Goal: Browse casually

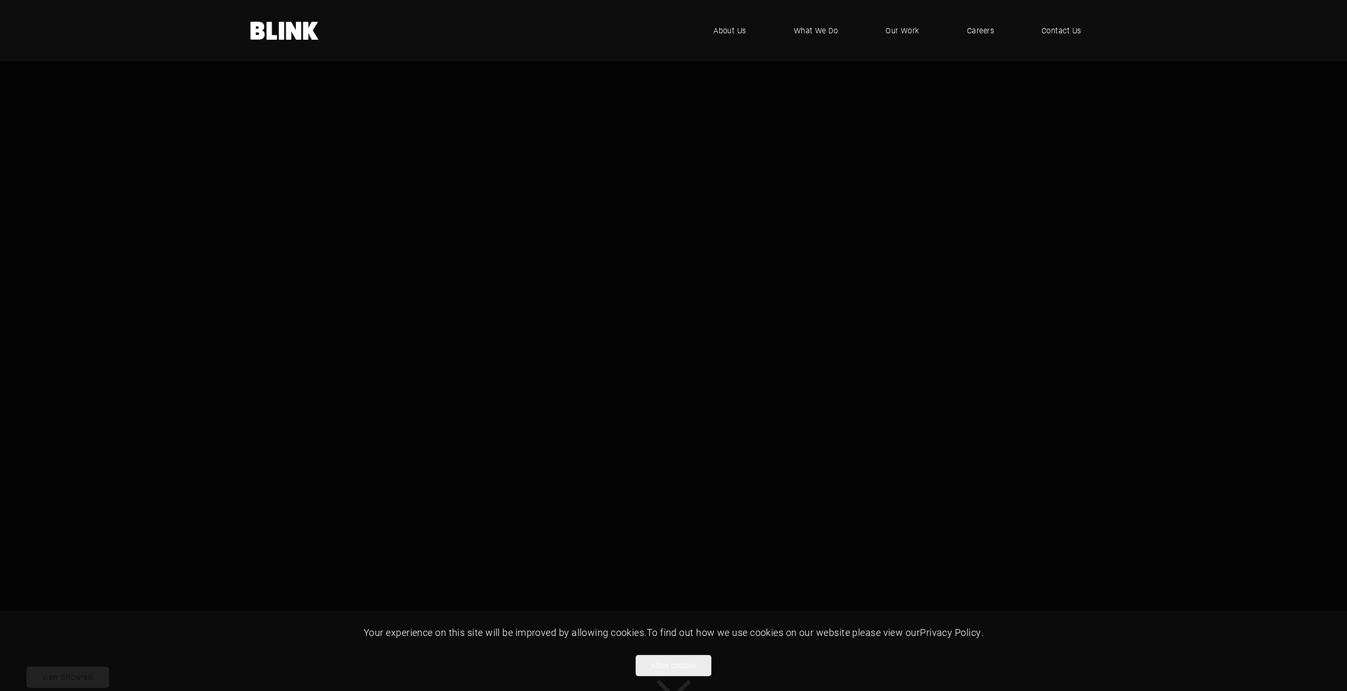
scroll to position [167, 0]
click at [691, 668] on button "Allow cookies" at bounding box center [674, 665] width 76 height 21
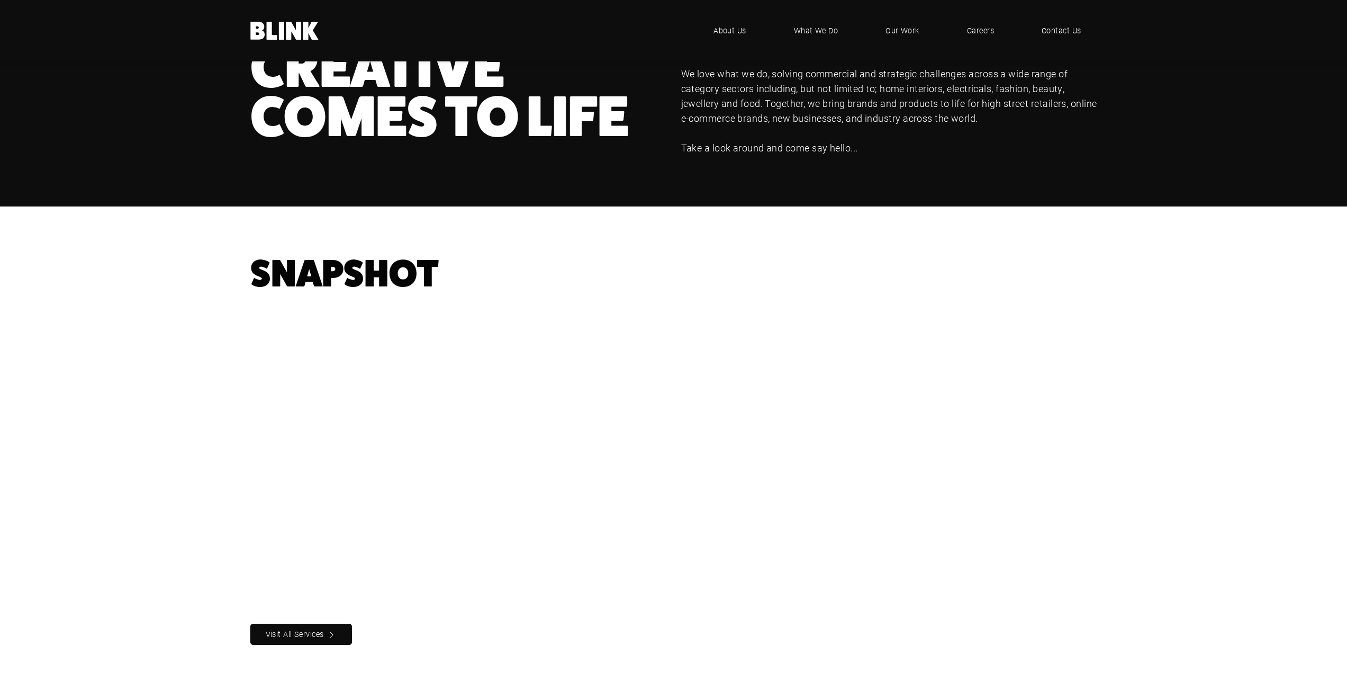
scroll to position [908, 0]
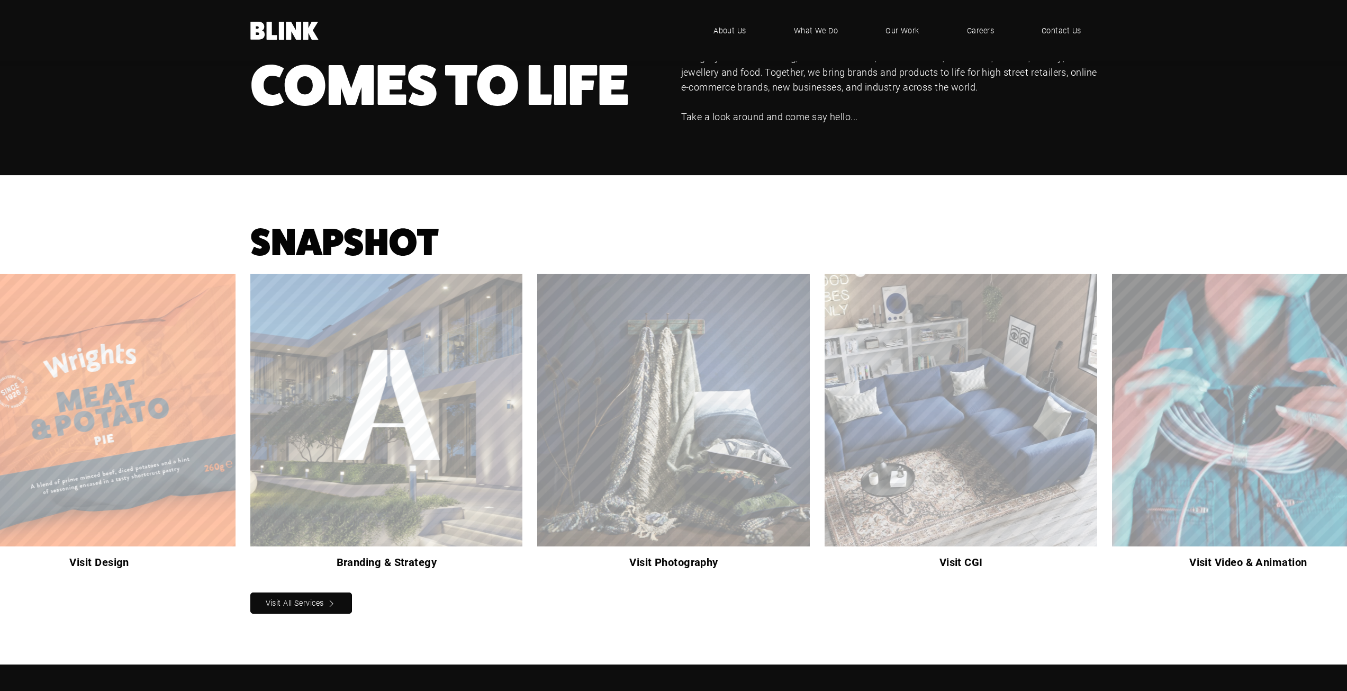
click at [0, 0] on icon "Next slide" at bounding box center [0, 0] width 0 height 0
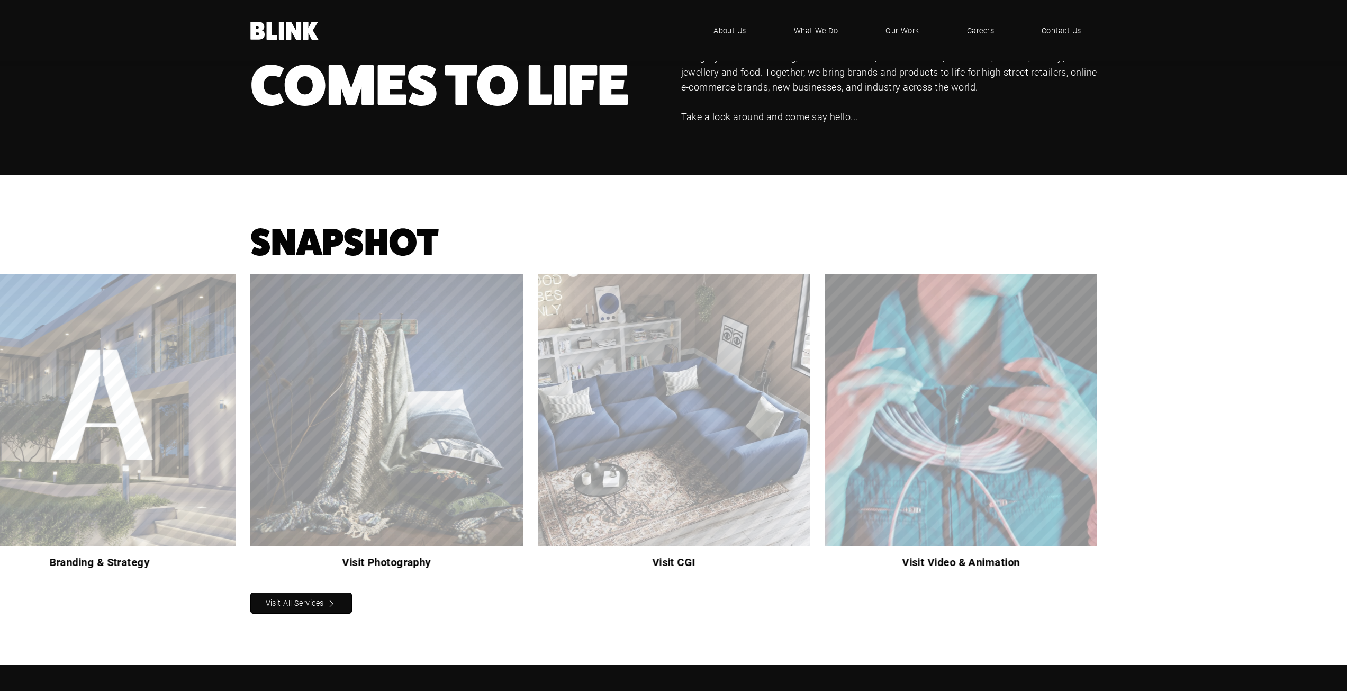
click at [0, 0] on polyline "Next slide" at bounding box center [0, 0] width 0 height 0
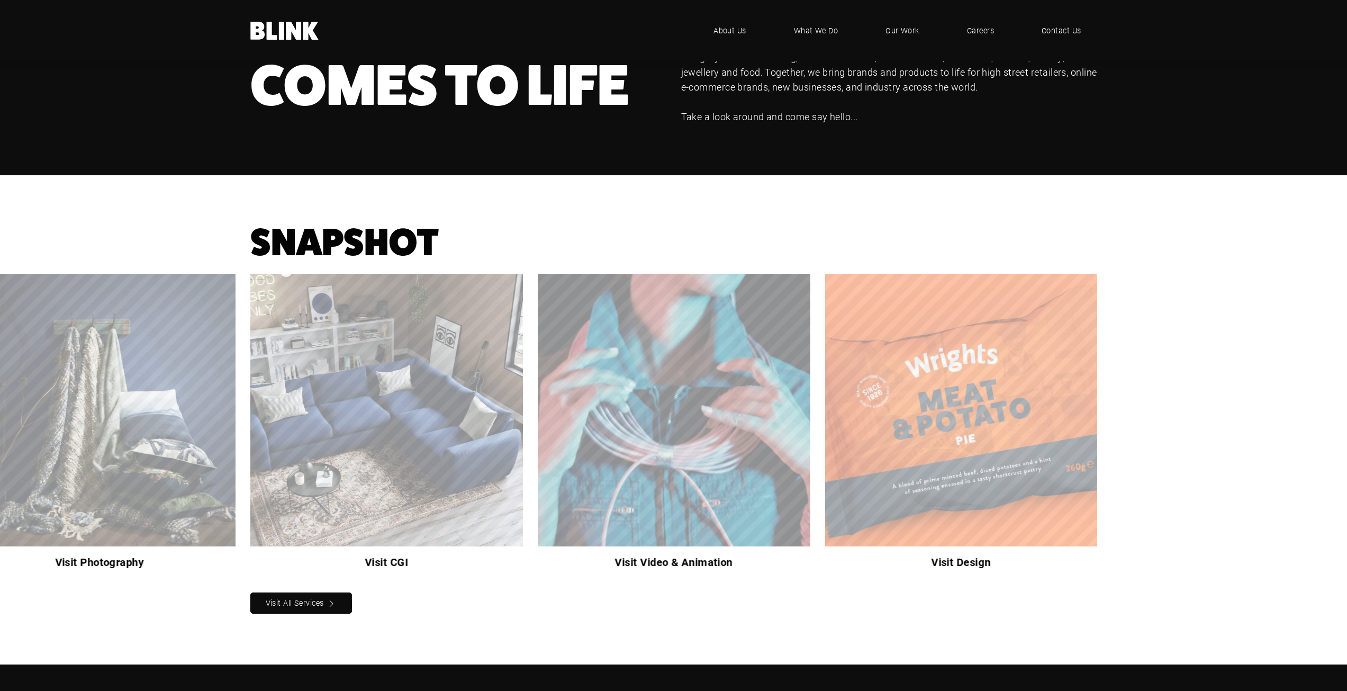
click at [0, 0] on icon "Next slide" at bounding box center [0, 0] width 0 height 0
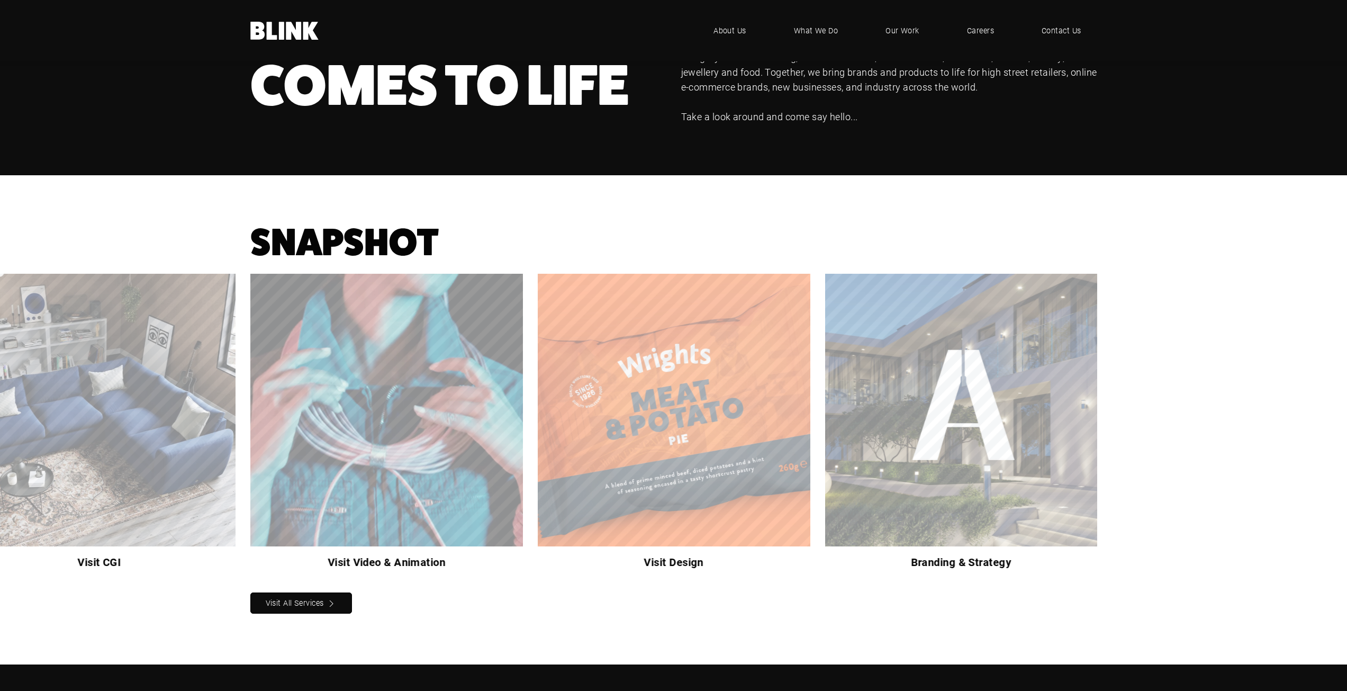
click at [0, 0] on link "Next slide" at bounding box center [0, 0] width 0 height 0
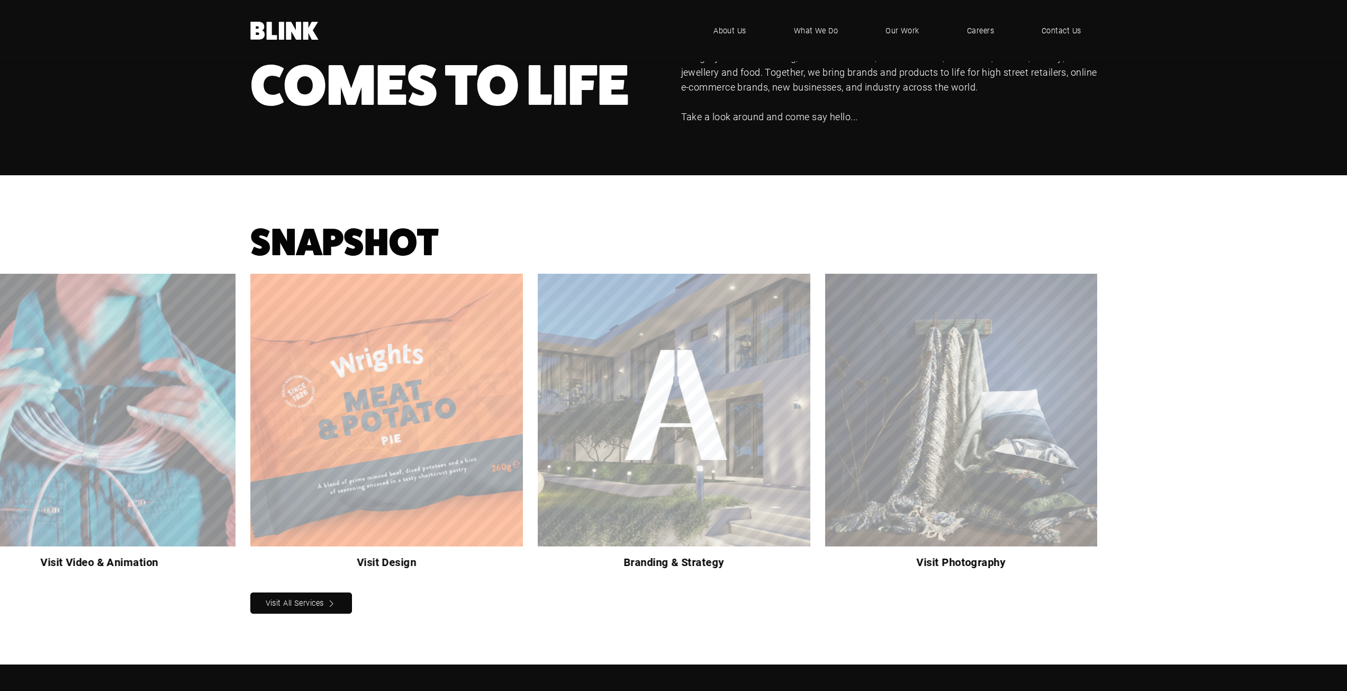
click at [0, 0] on link "Next slide" at bounding box center [0, 0] width 0 height 0
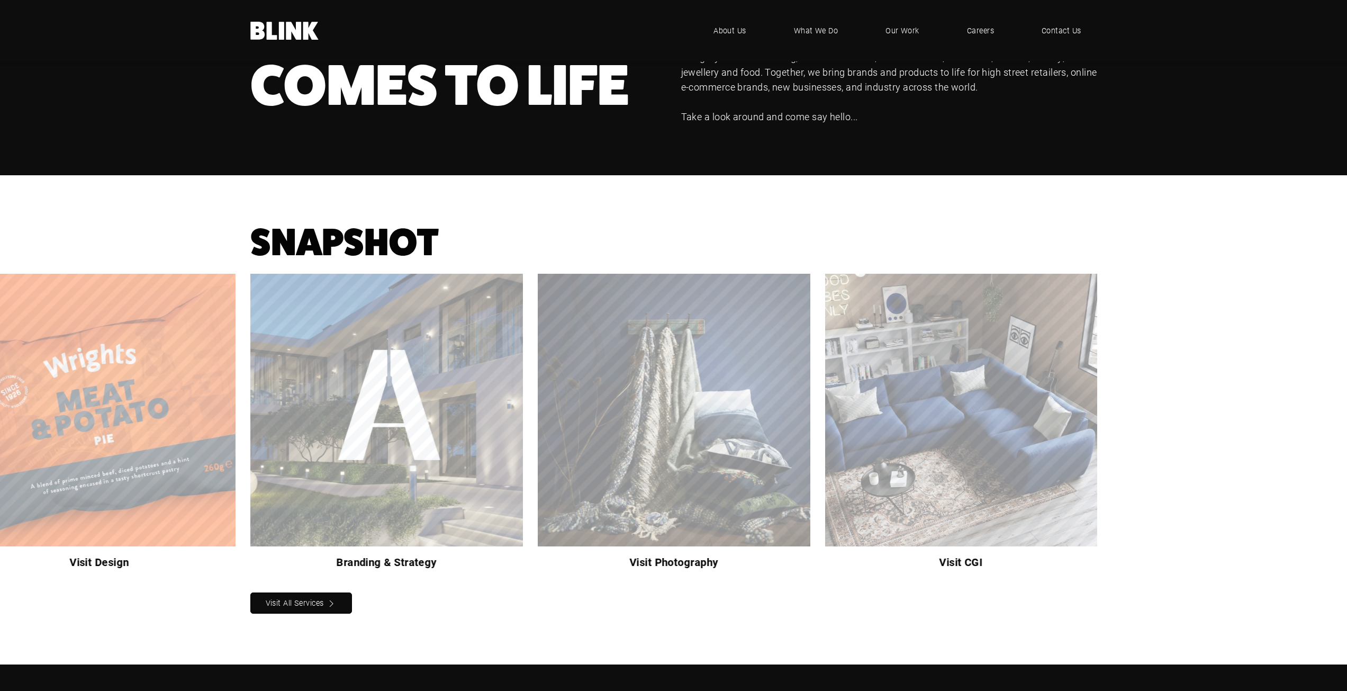
click at [0, 0] on link "Next slide" at bounding box center [0, 0] width 0 height 0
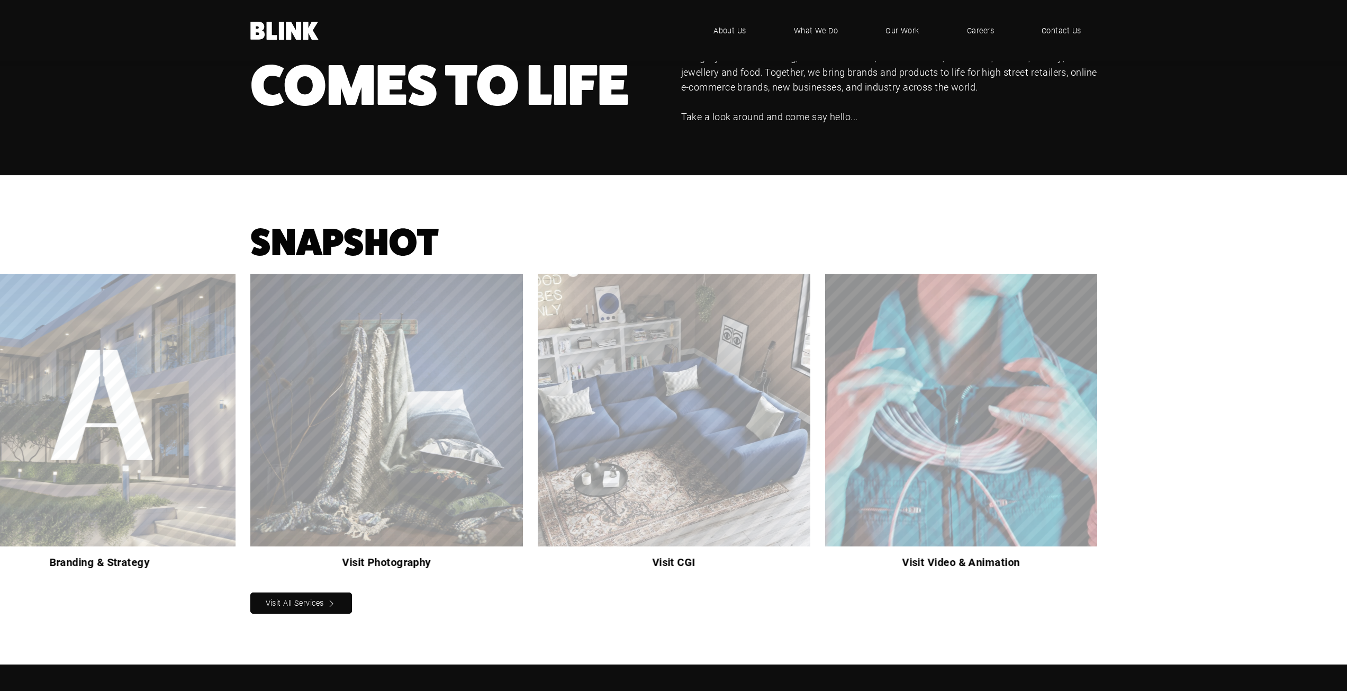
click at [0, 0] on link "Next slide" at bounding box center [0, 0] width 0 height 0
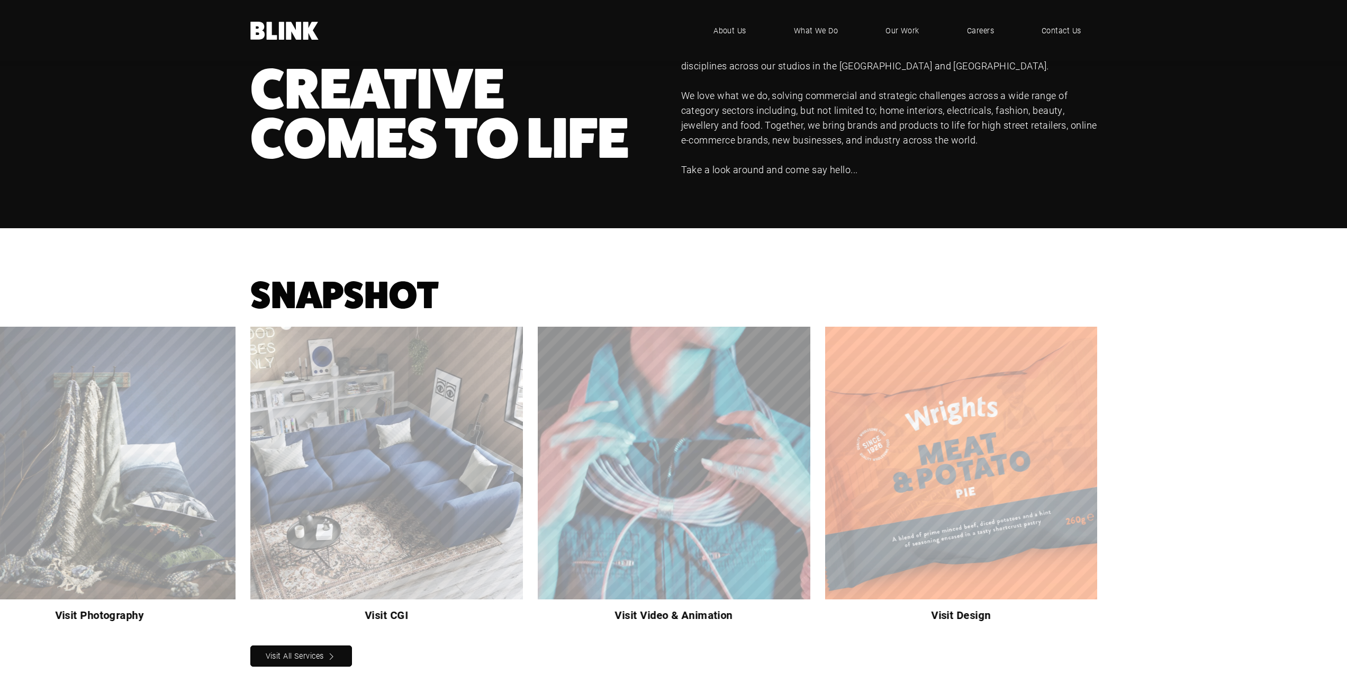
scroll to position [844, 0]
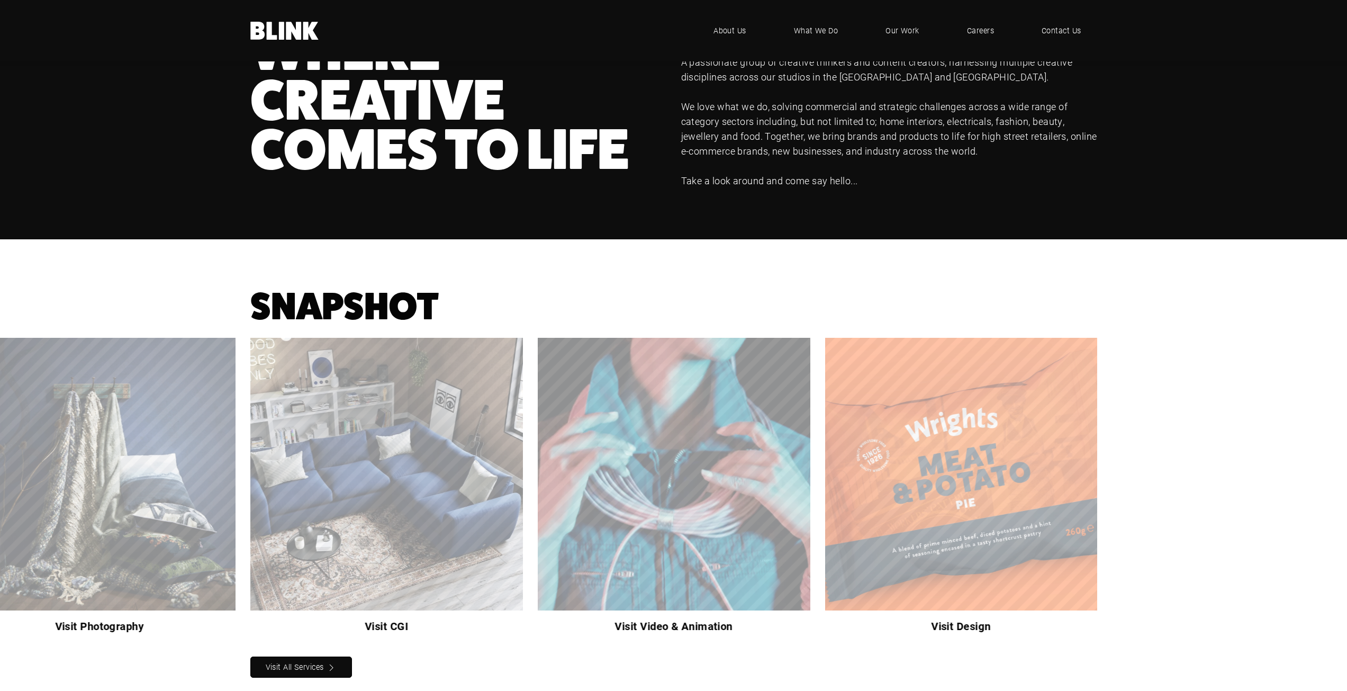
click at [0, 0] on link "Next slide" at bounding box center [0, 0] width 0 height 0
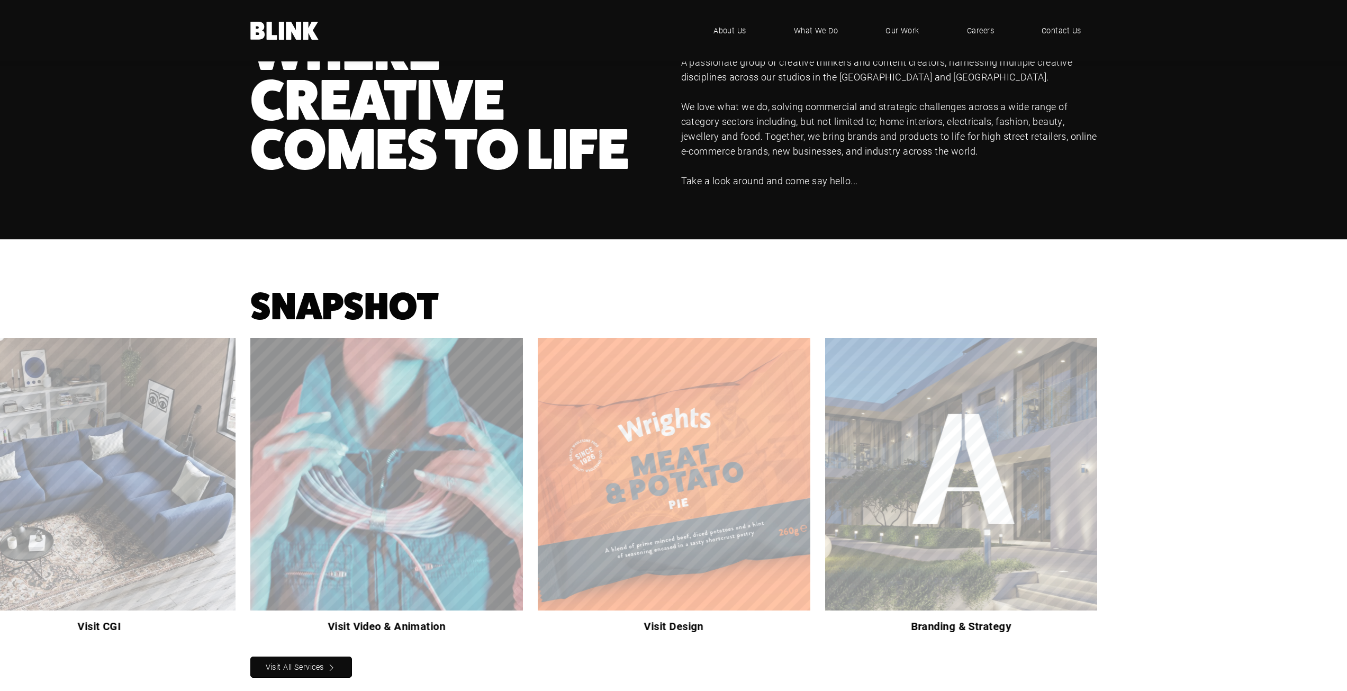
click at [0, 0] on link "Next slide" at bounding box center [0, 0] width 0 height 0
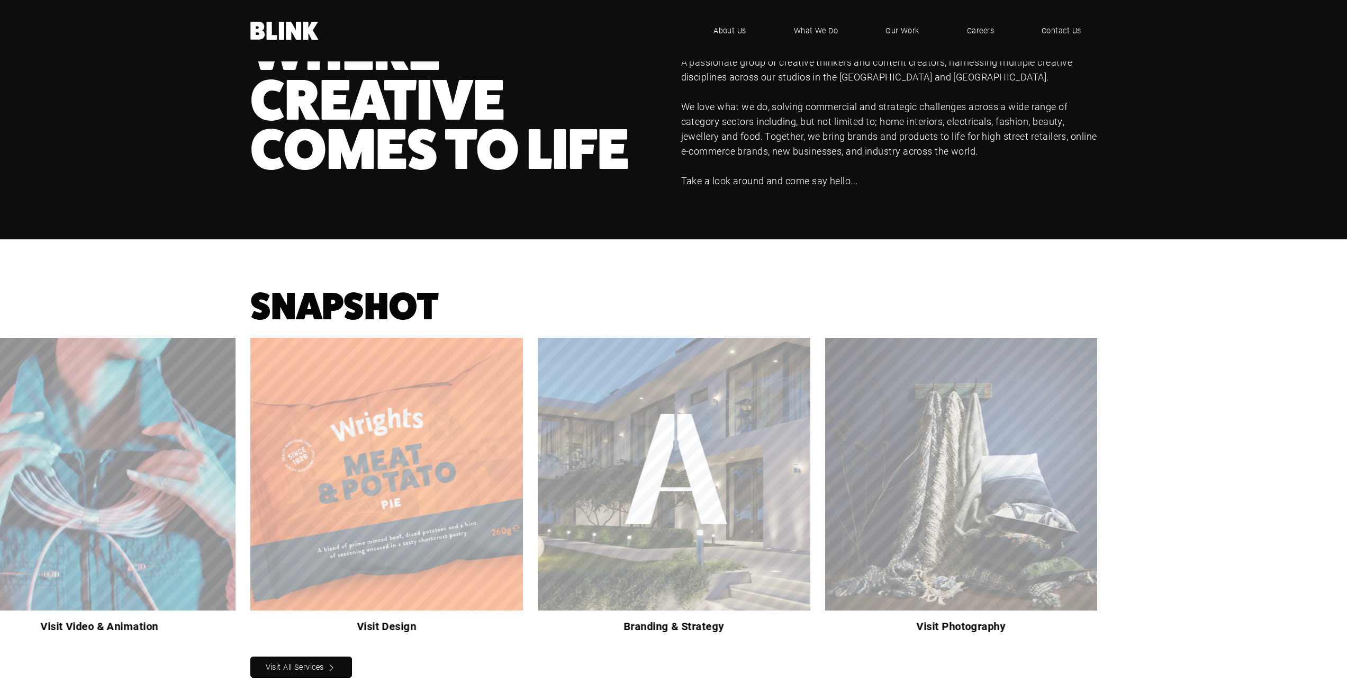
click at [0, 0] on link "Next slide" at bounding box center [0, 0] width 0 height 0
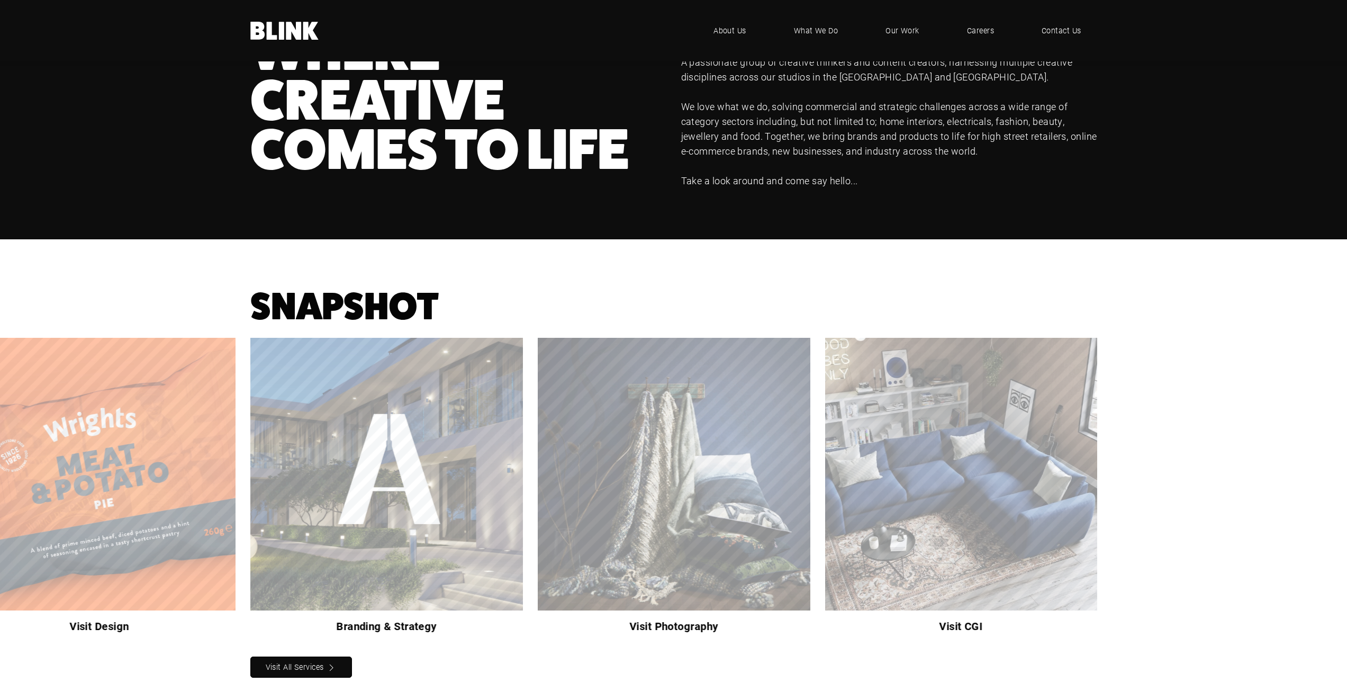
click at [0, 0] on link "Next slide" at bounding box center [0, 0] width 0 height 0
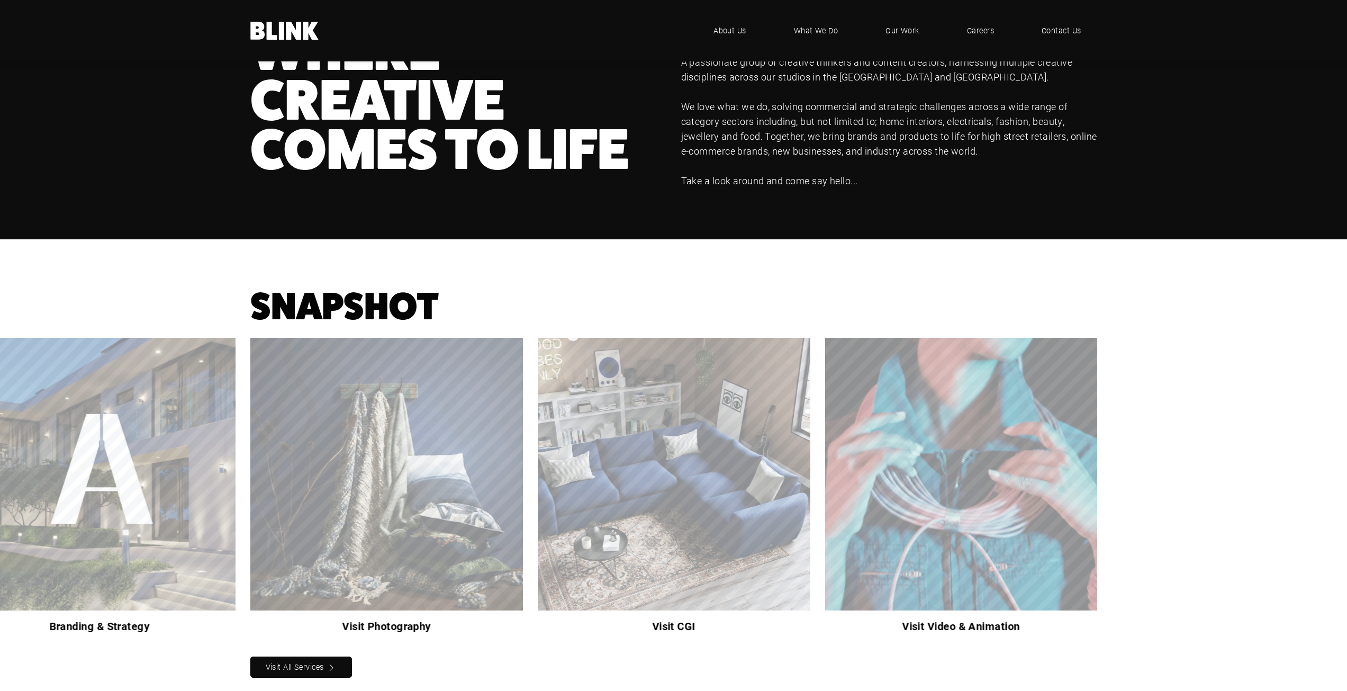
click at [0, 0] on link "Next slide" at bounding box center [0, 0] width 0 height 0
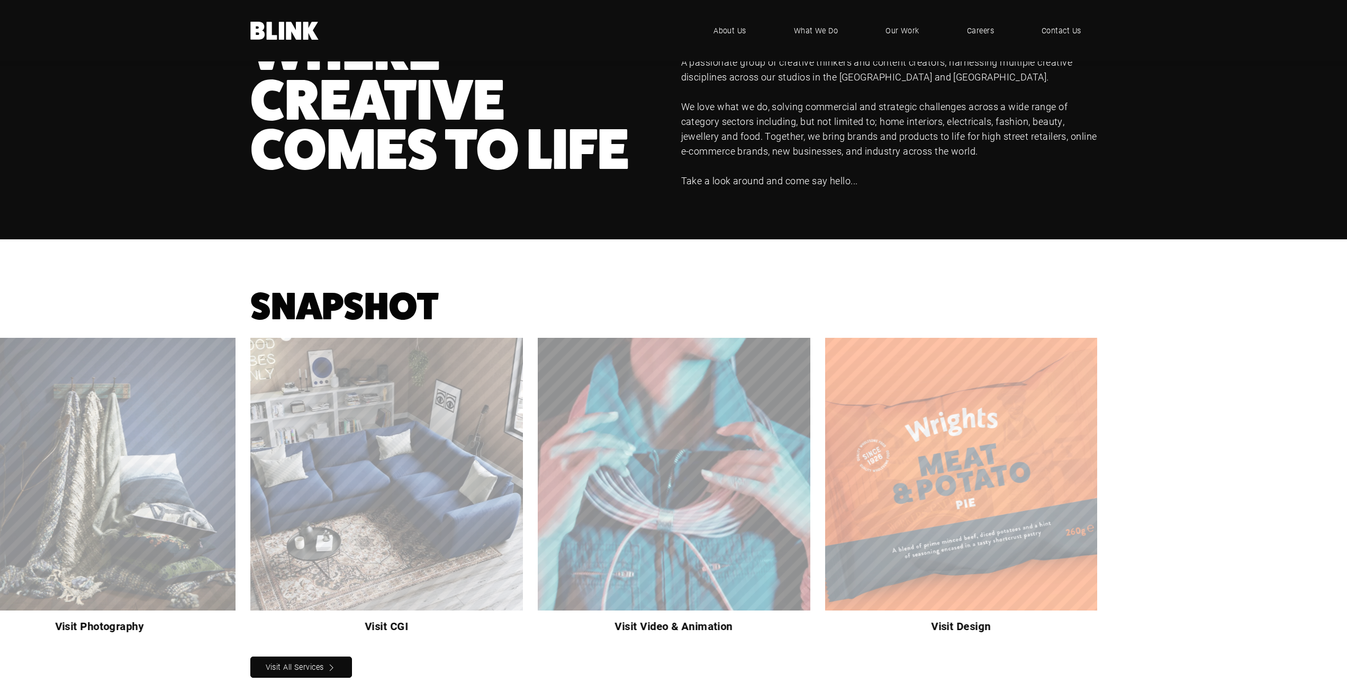
click at [0, 0] on link "Next slide" at bounding box center [0, 0] width 0 height 0
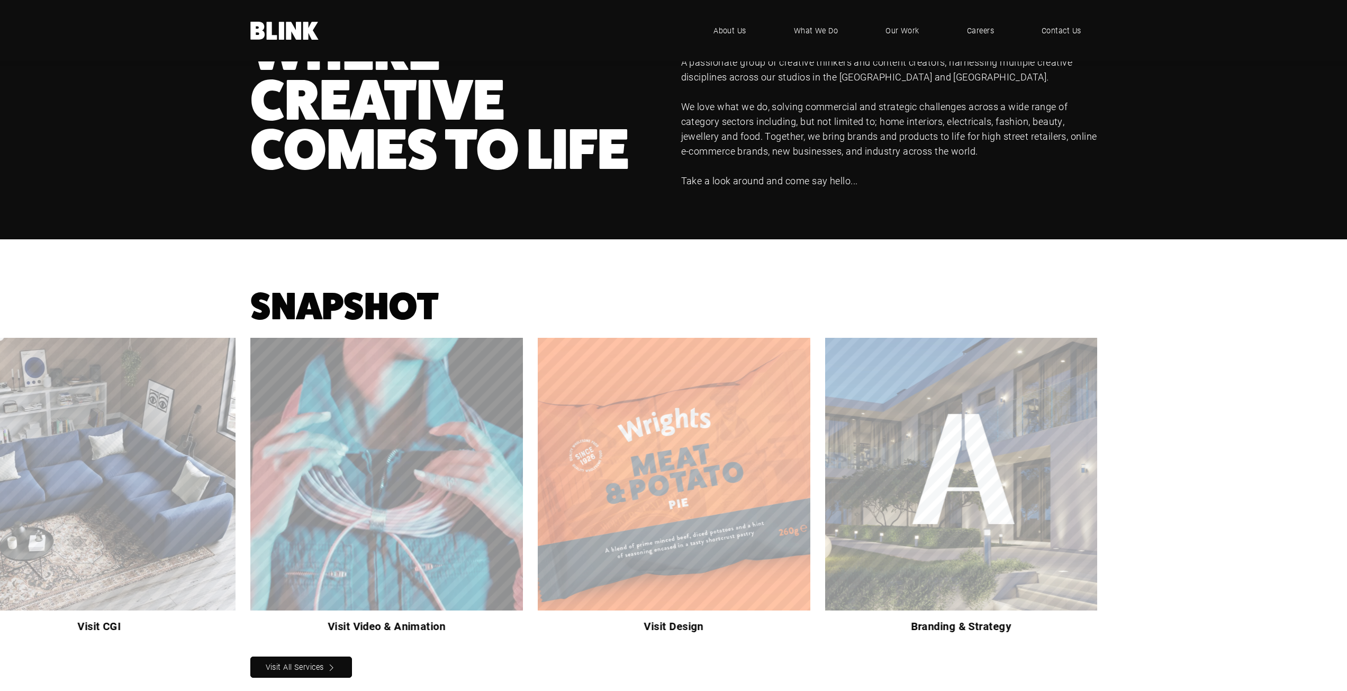
click at [0, 0] on link "Next slide" at bounding box center [0, 0] width 0 height 0
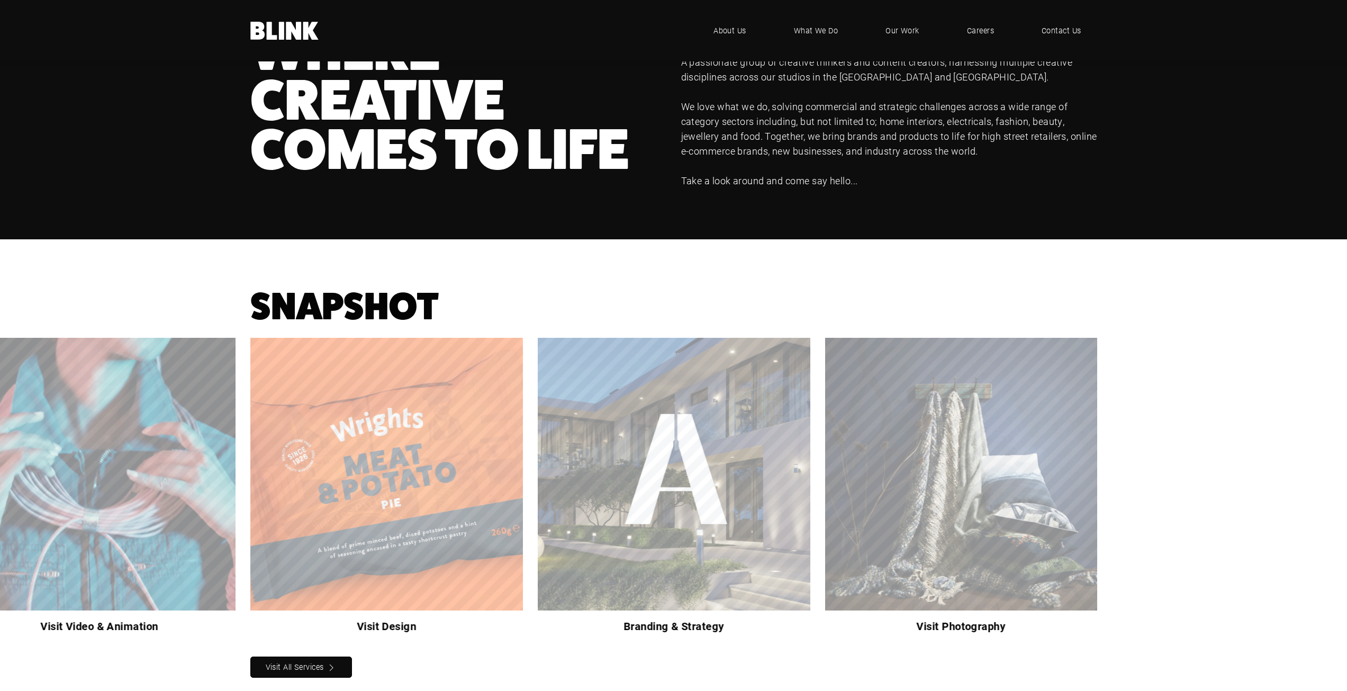
click at [0, 0] on link "Next slide" at bounding box center [0, 0] width 0 height 0
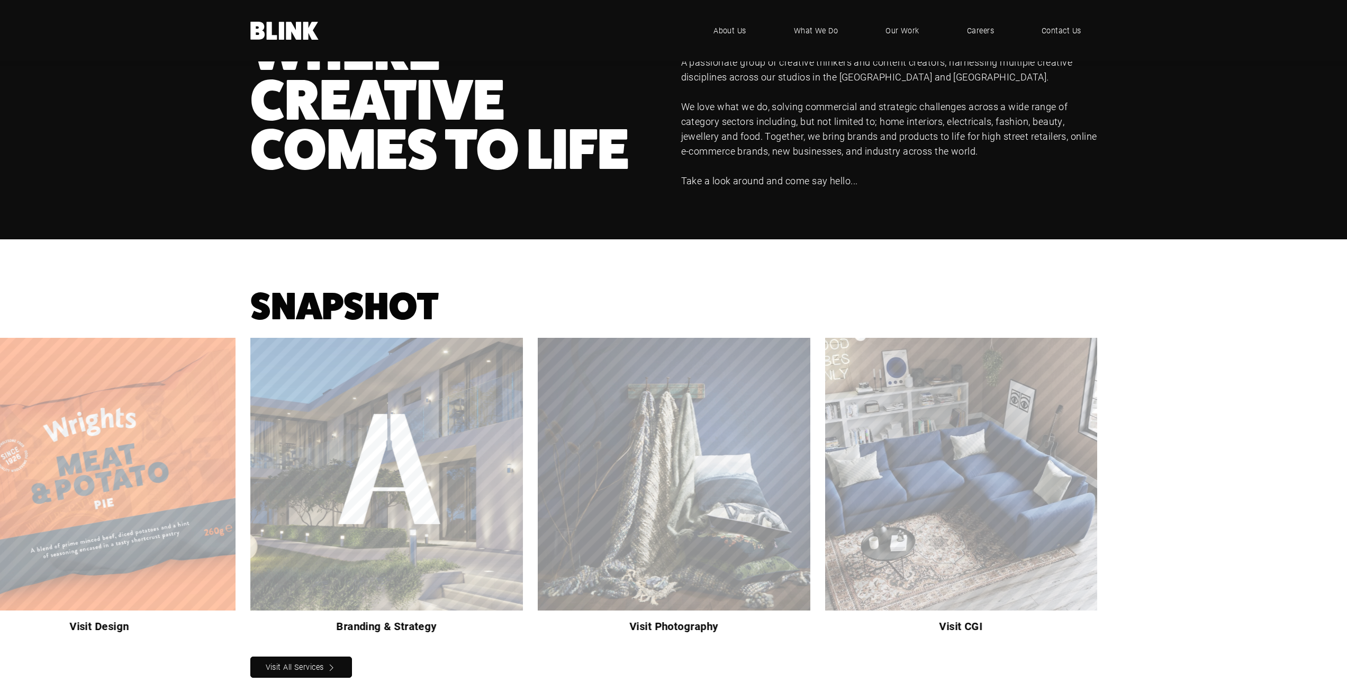
click at [0, 0] on link "Next slide" at bounding box center [0, 0] width 0 height 0
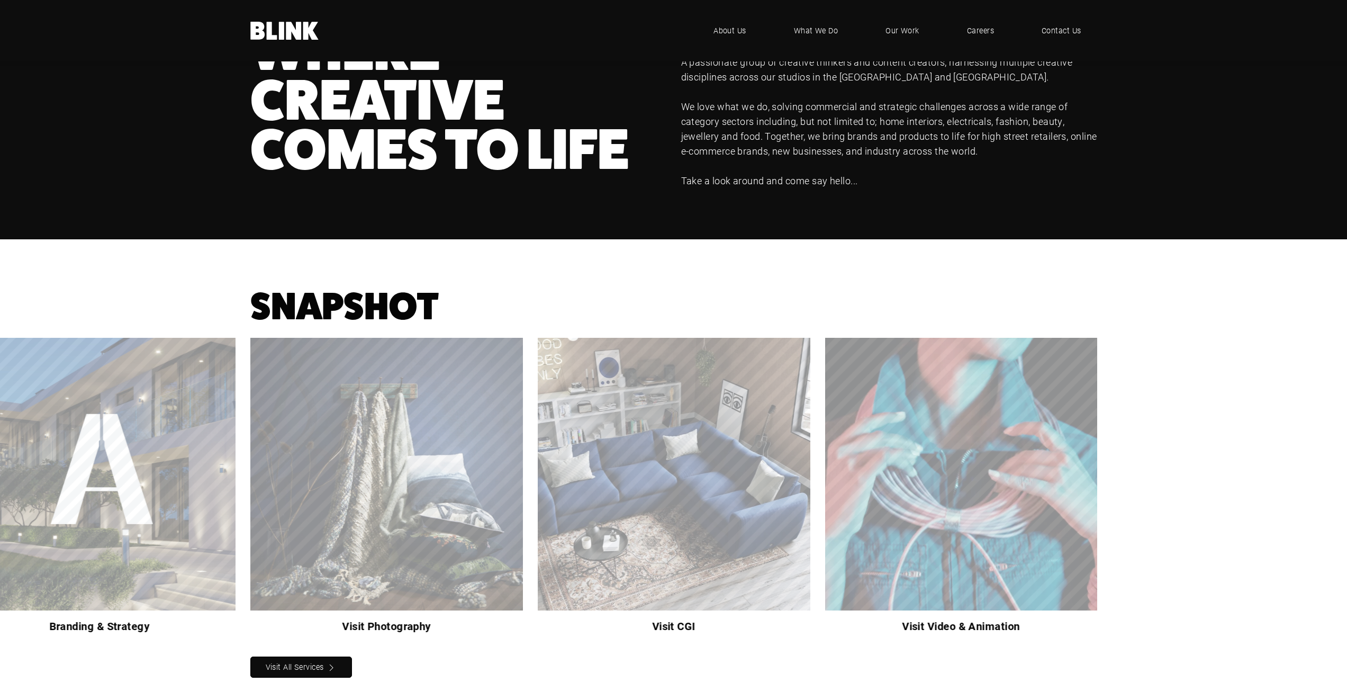
click at [0, 0] on link "Next slide" at bounding box center [0, 0] width 0 height 0
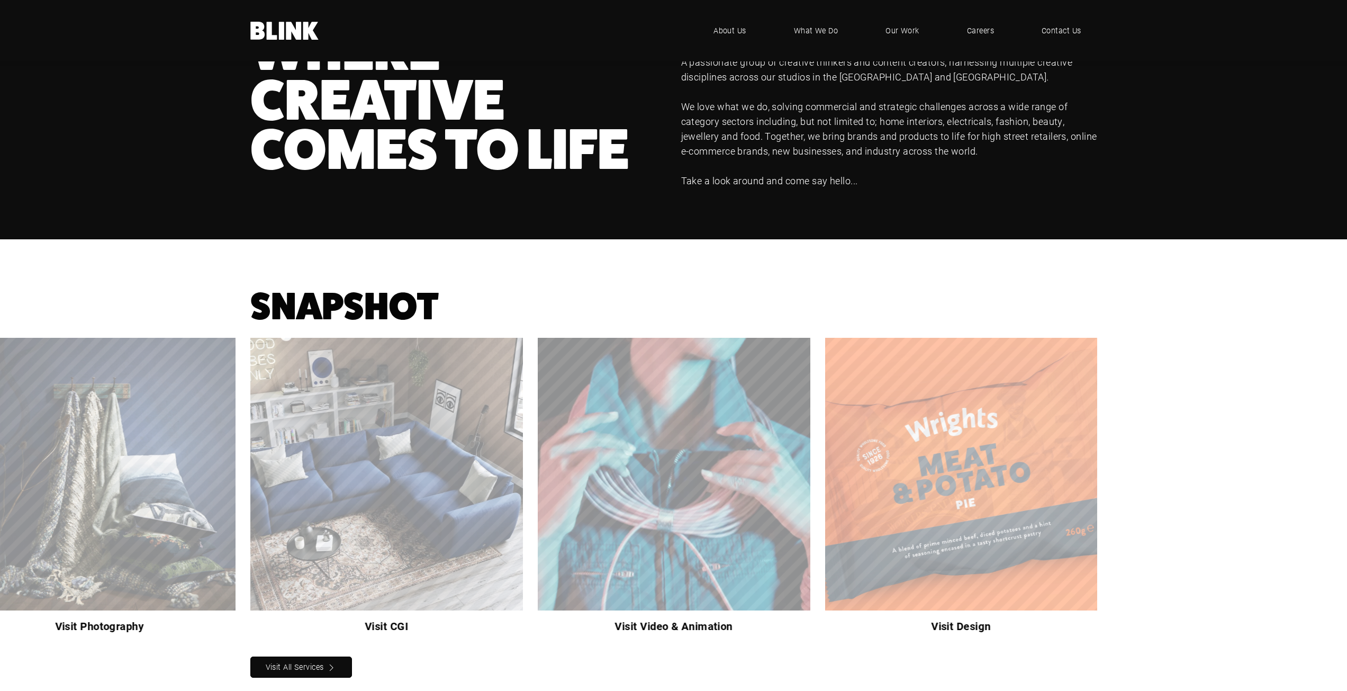
click at [0, 0] on link "Next slide" at bounding box center [0, 0] width 0 height 0
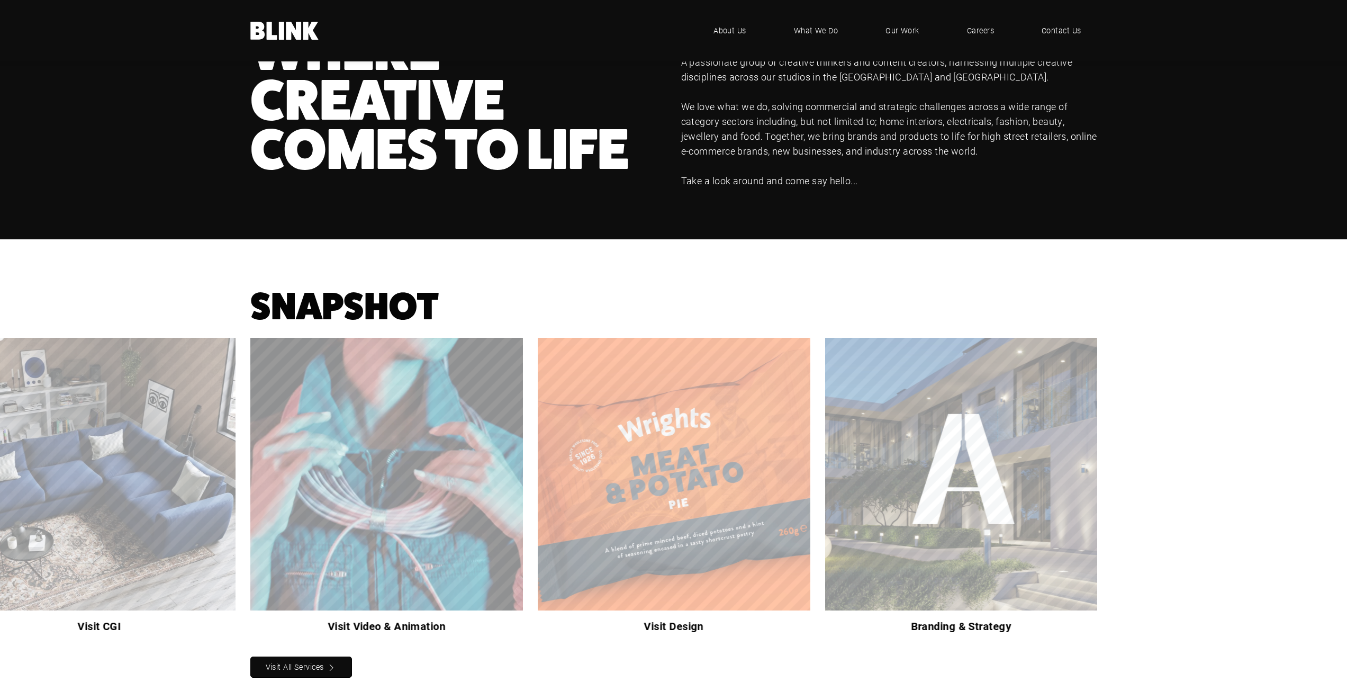
click at [0, 0] on link "Next slide" at bounding box center [0, 0] width 0 height 0
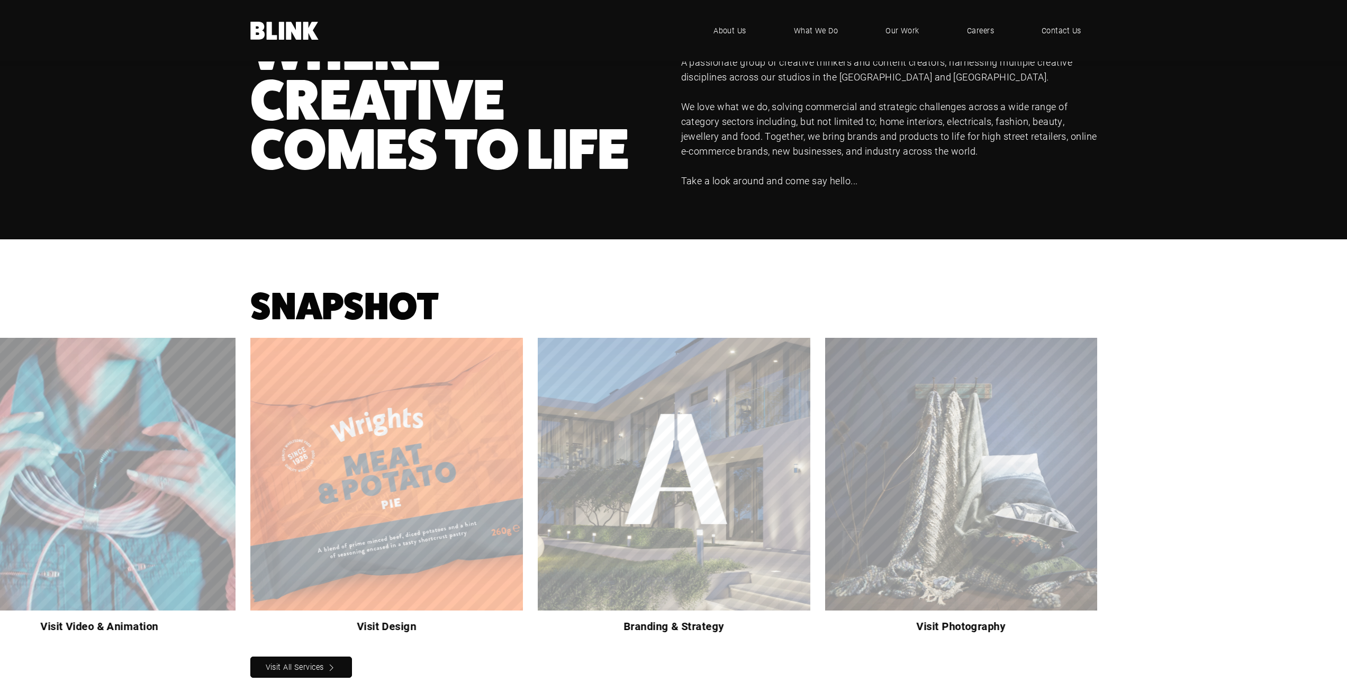
click at [0, 0] on link "Next slide" at bounding box center [0, 0] width 0 height 0
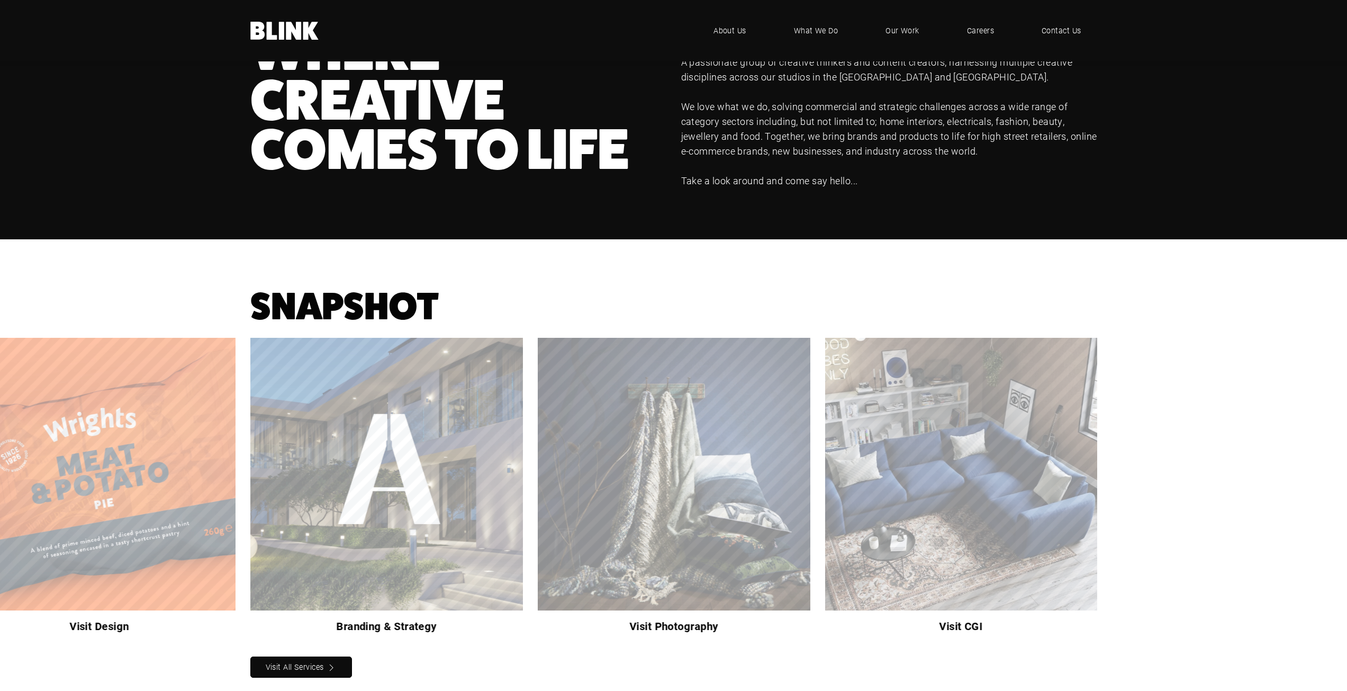
click at [0, 0] on link "Next slide" at bounding box center [0, 0] width 0 height 0
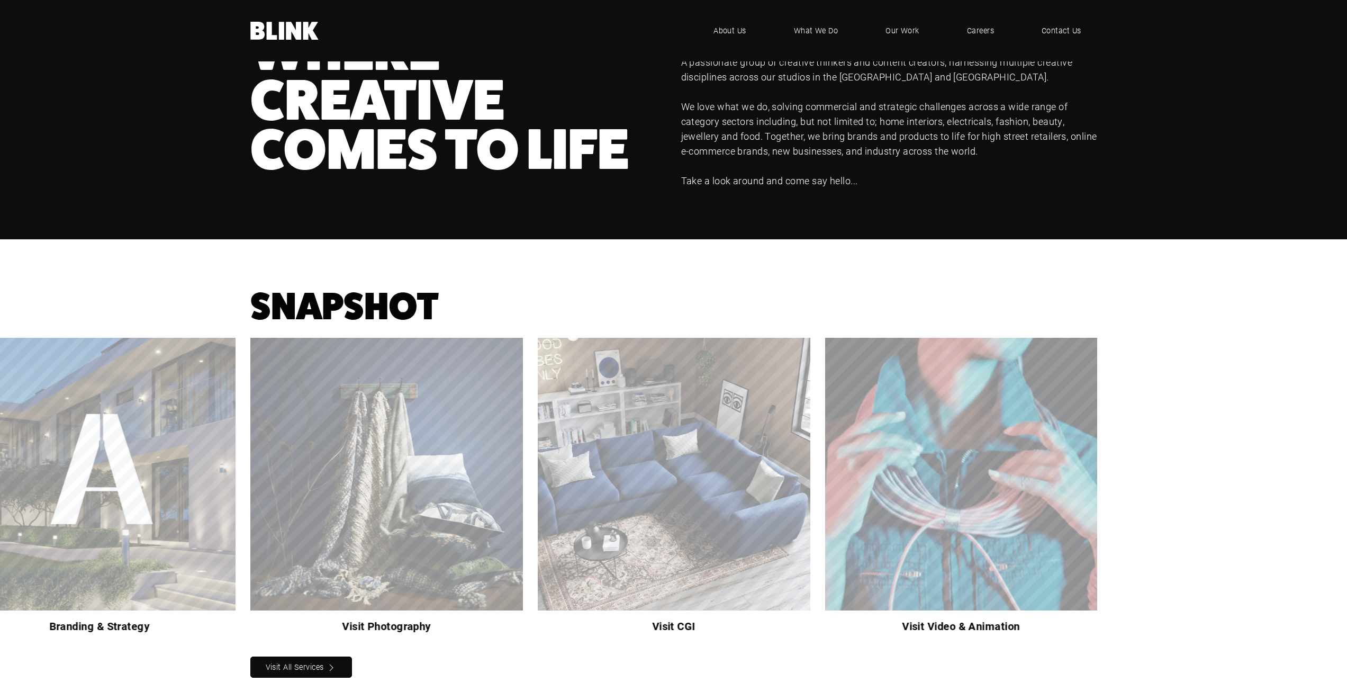
click at [0, 0] on link "Next slide" at bounding box center [0, 0] width 0 height 0
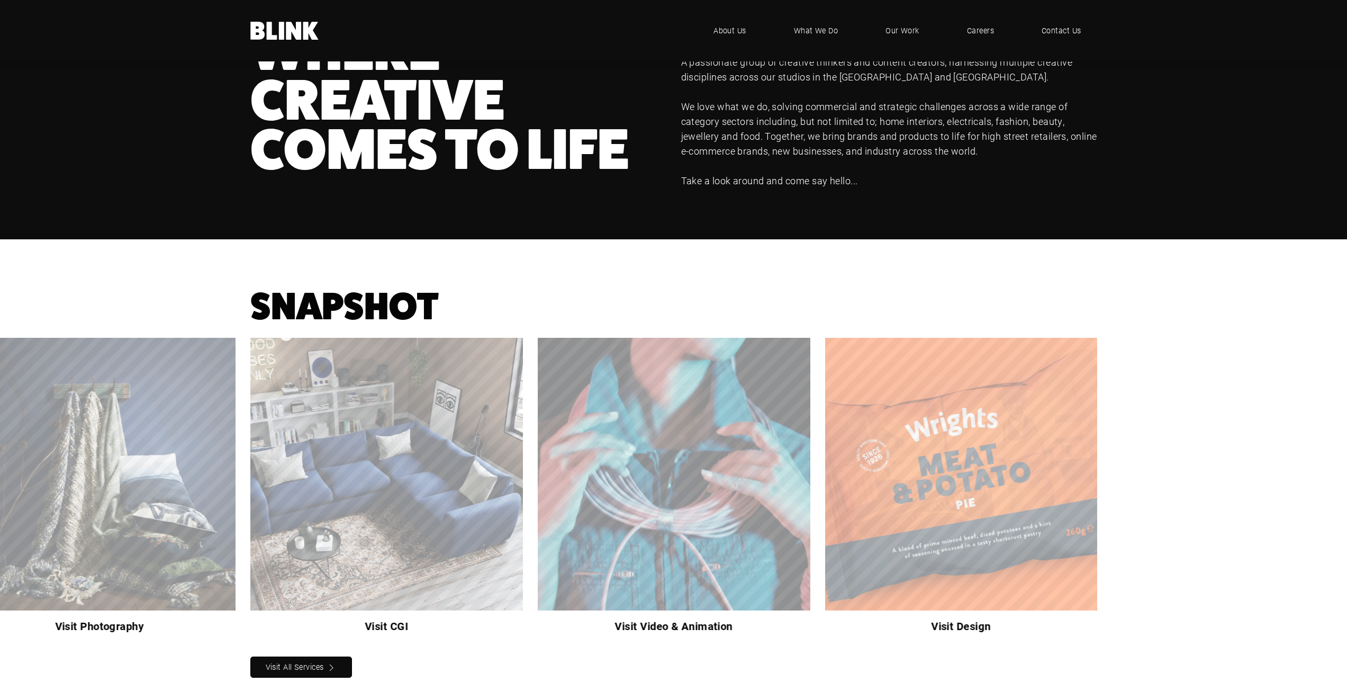
click at [0, 0] on link "Next slide" at bounding box center [0, 0] width 0 height 0
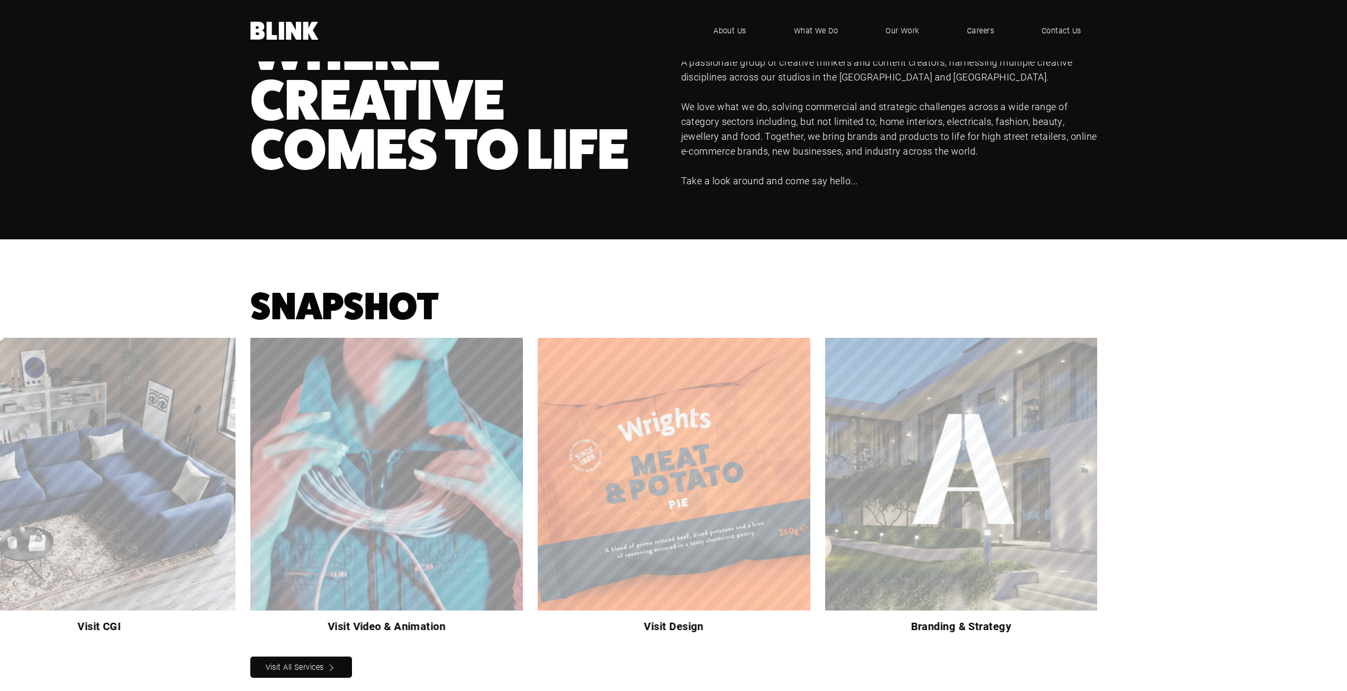
click at [0, 0] on link "Next slide" at bounding box center [0, 0] width 0 height 0
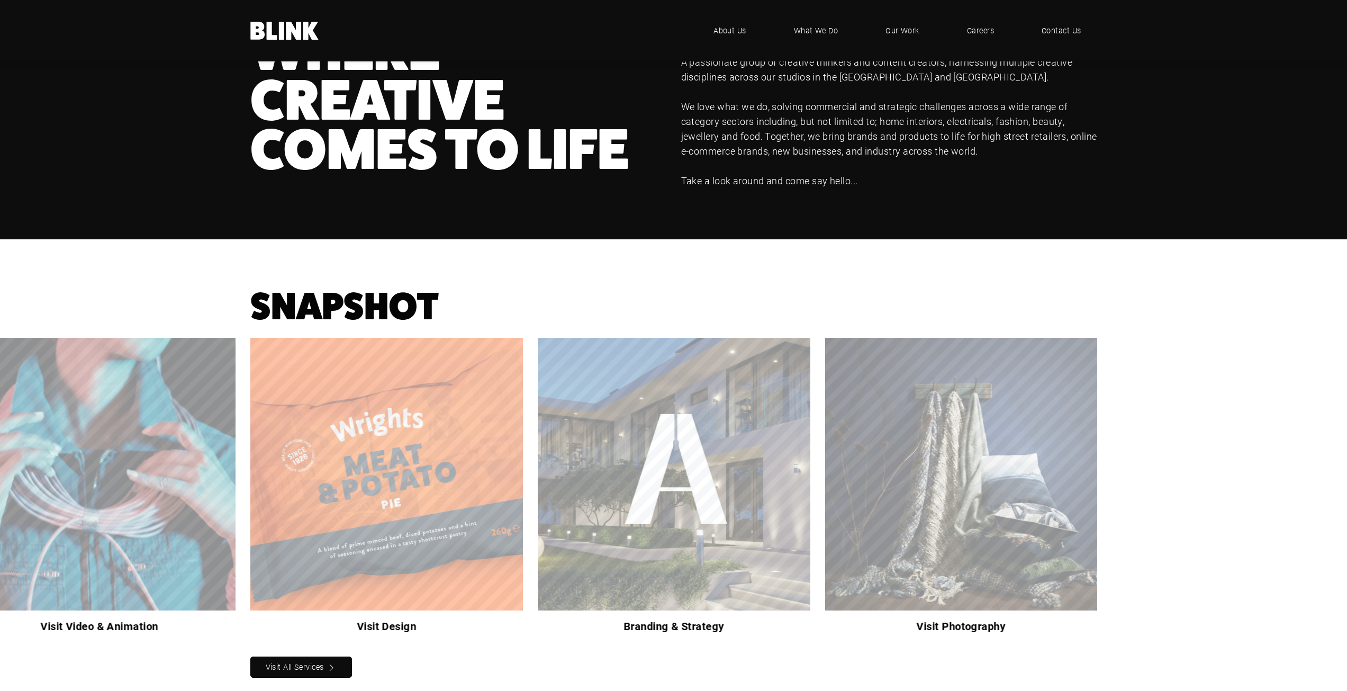
click at [0, 0] on link "Next slide" at bounding box center [0, 0] width 0 height 0
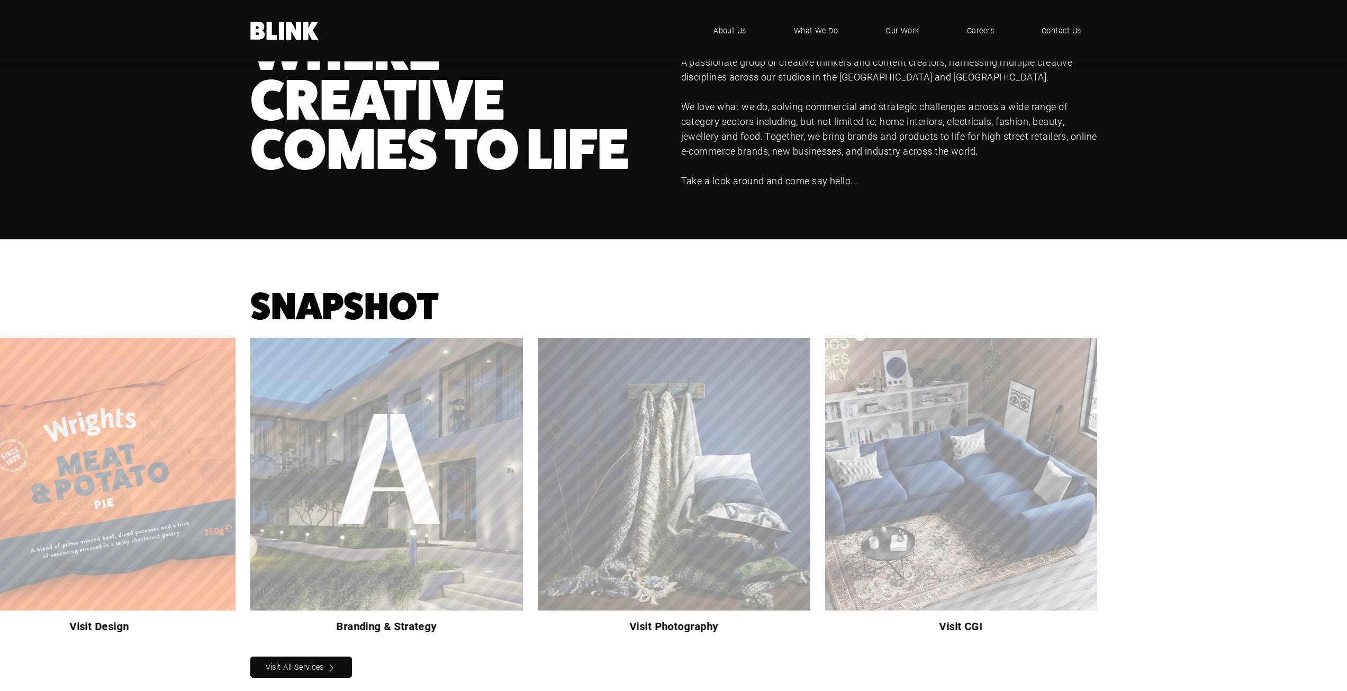
click at [0, 0] on link "Next slide" at bounding box center [0, 0] width 0 height 0
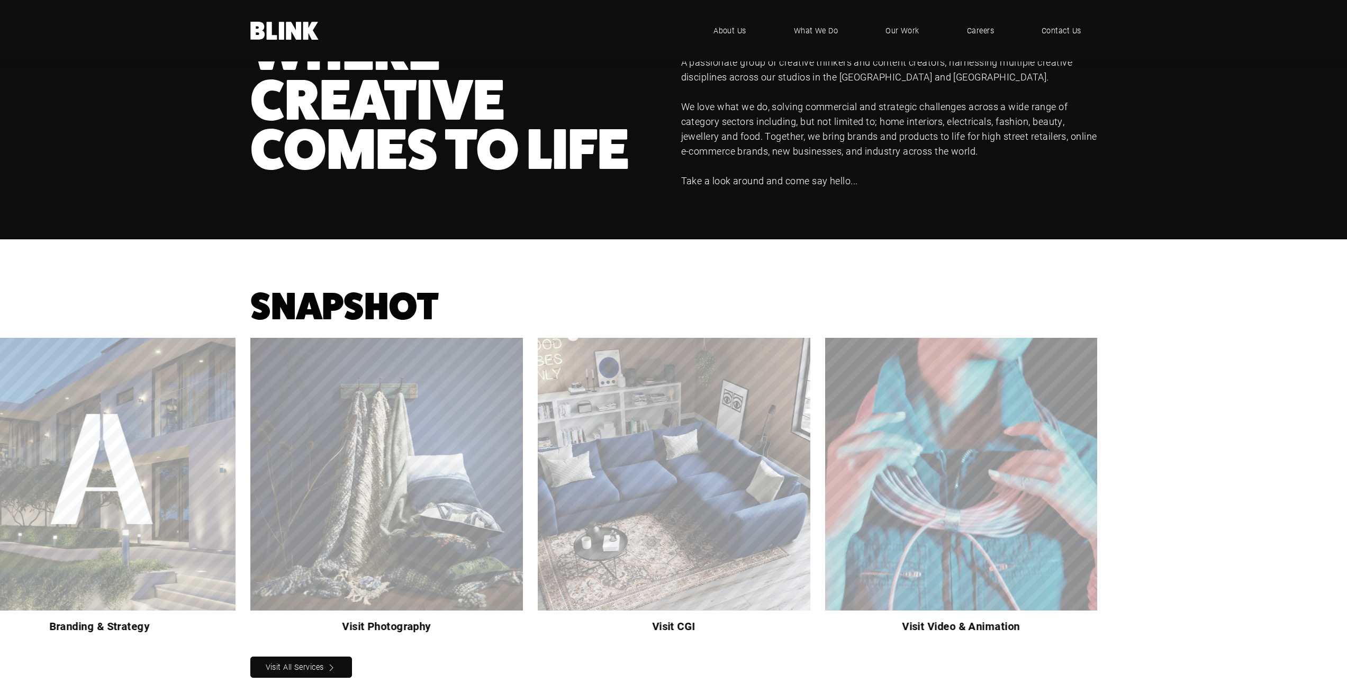
click at [0, 0] on icon "Next slide" at bounding box center [0, 0] width 0 height 0
